Goal: Task Accomplishment & Management: Use online tool/utility

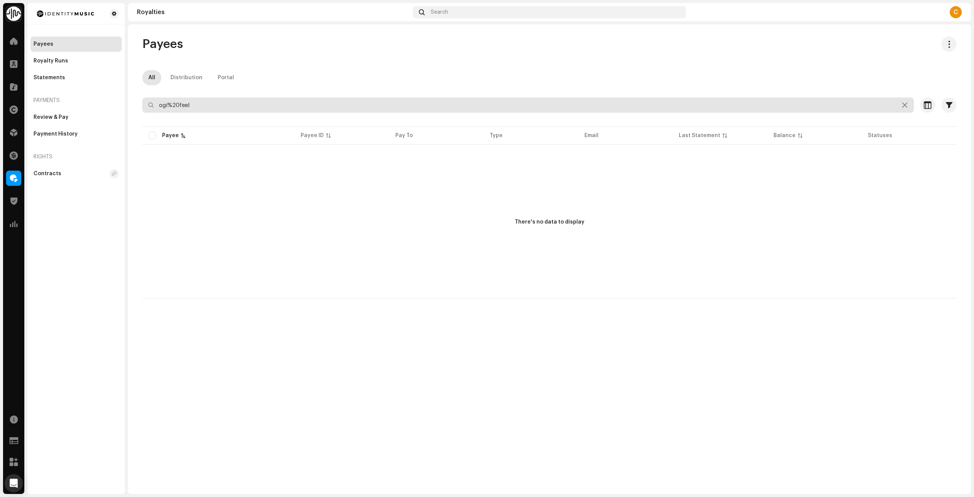
click at [197, 100] on input "ogi%20feel" at bounding box center [528, 104] width 772 height 15
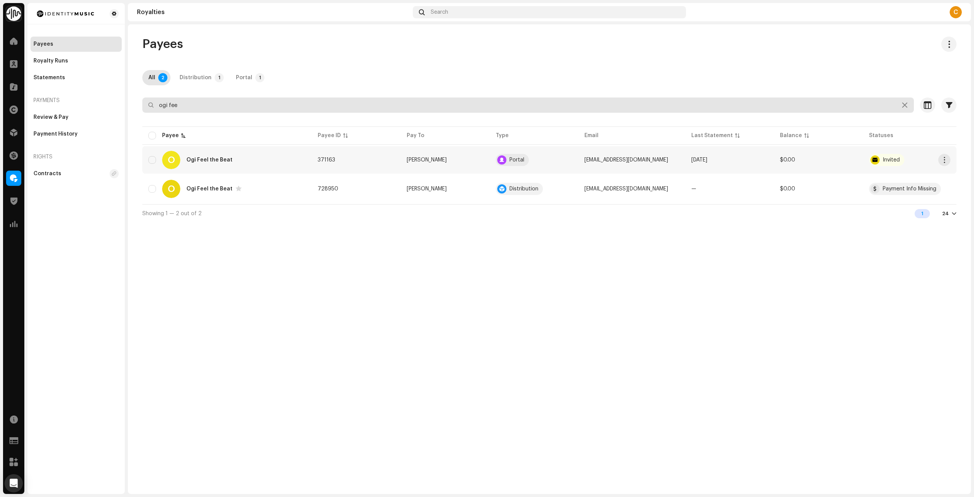
type input "ogi fee"
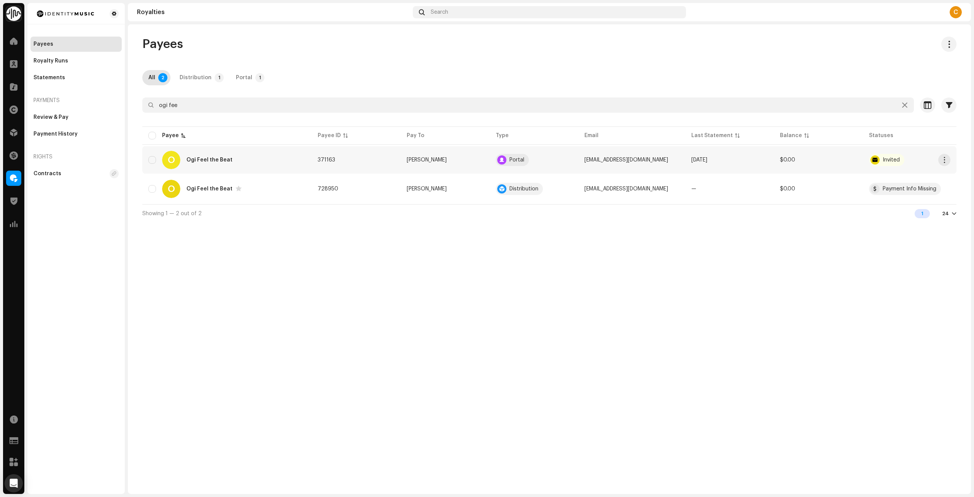
click at [261, 160] on div "O Ogi Feel the Beat" at bounding box center [226, 160] width 157 height 18
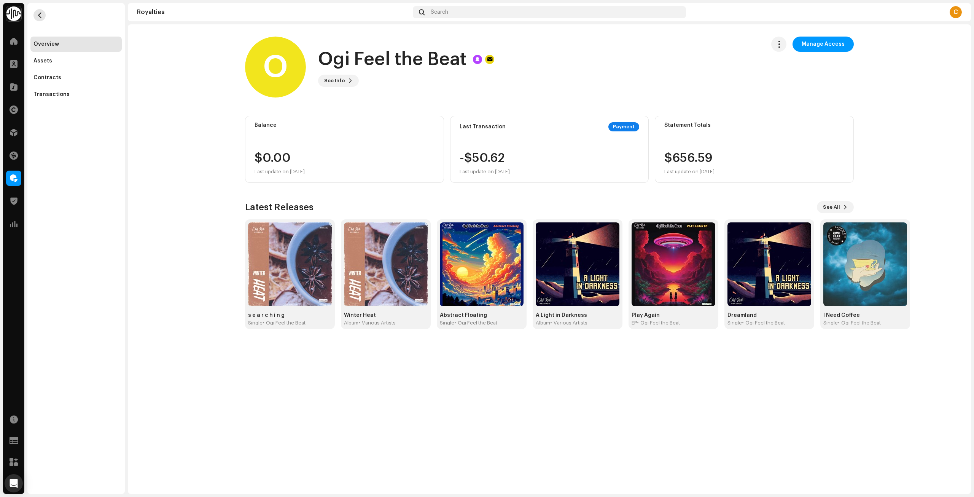
click at [41, 15] on span "button" at bounding box center [40, 15] width 6 height 6
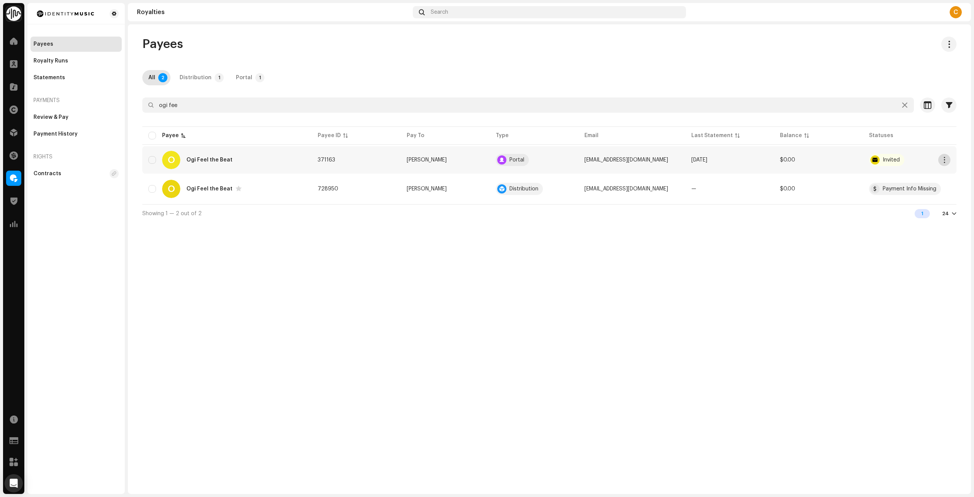
click at [945, 159] on span "button" at bounding box center [945, 160] width 6 height 6
click at [897, 192] on span "Impersonate" at bounding box center [890, 192] width 34 height 6
